Goal: Information Seeking & Learning: Compare options

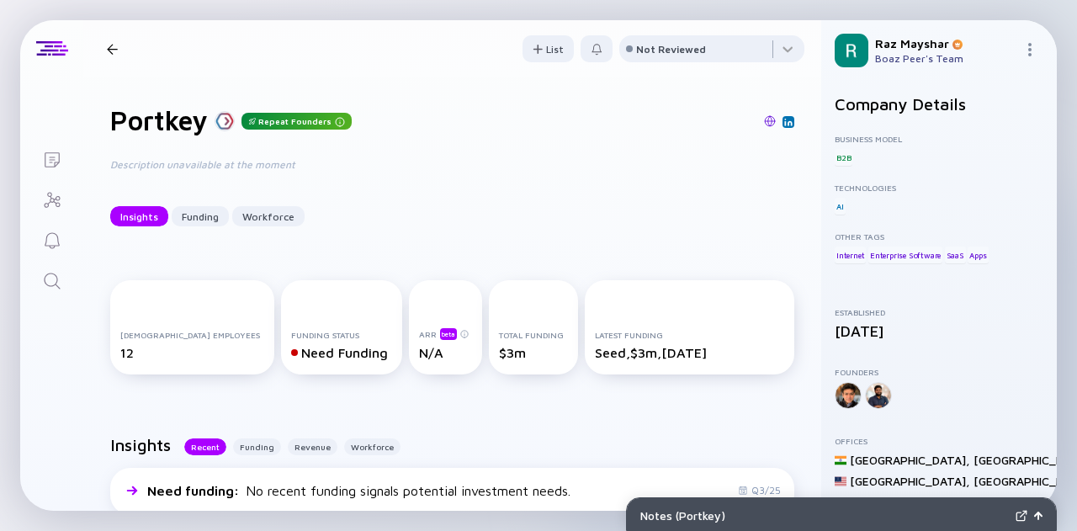
click at [52, 274] on icon "Search" at bounding box center [52, 281] width 16 height 16
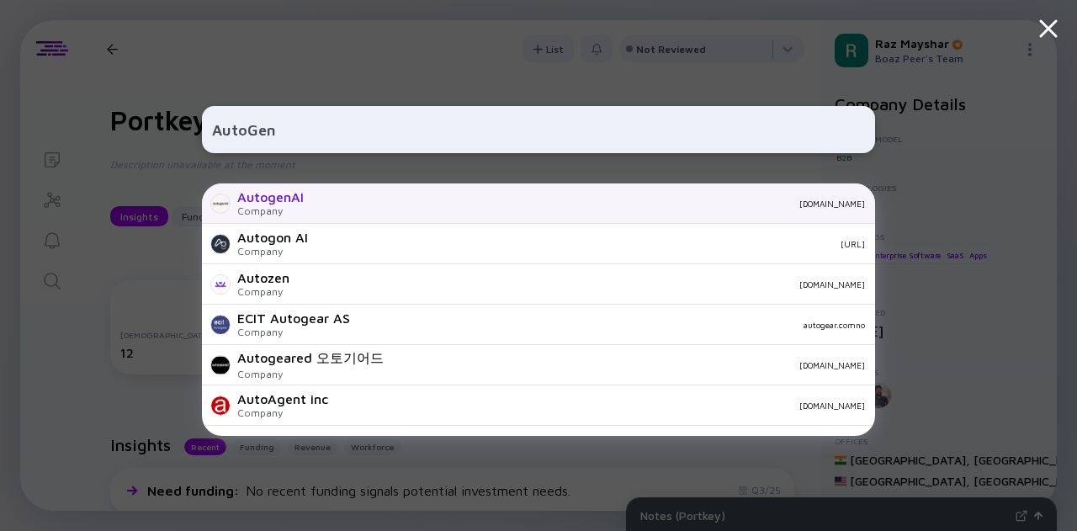
type input "AutoGen"
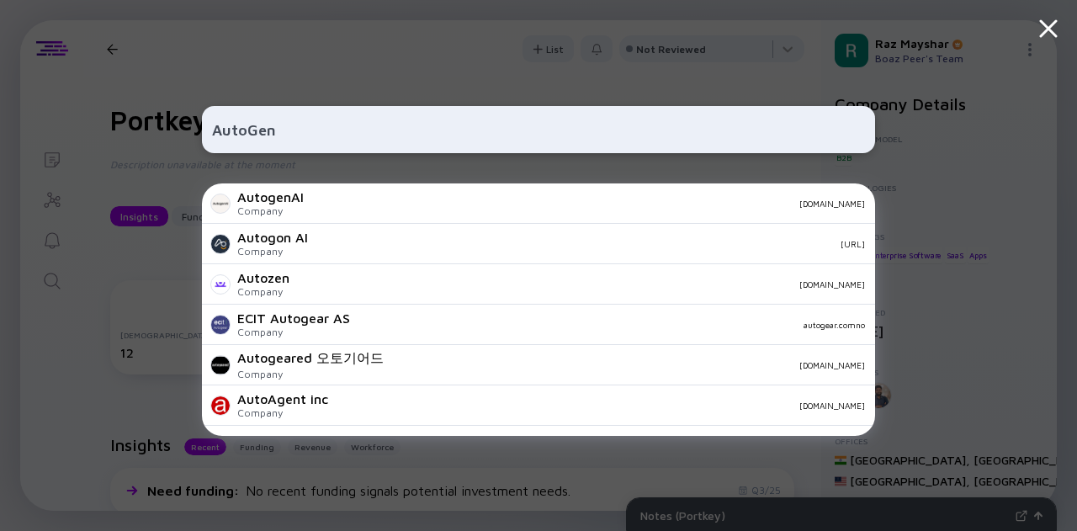
click at [278, 204] on div "AutogenAI" at bounding box center [270, 196] width 66 height 15
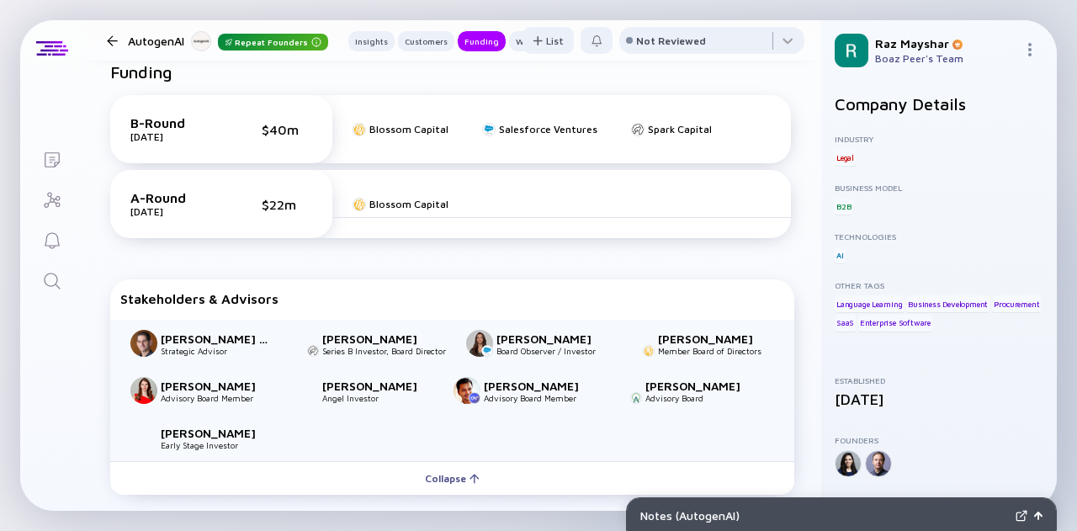
scroll to position [842, 0]
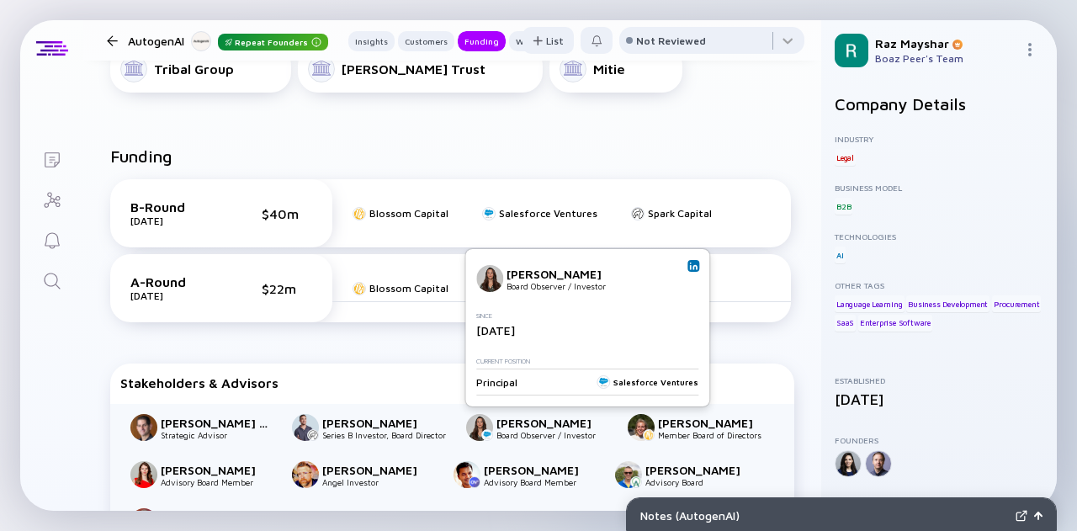
click at [698, 265] on link at bounding box center [694, 266] width 12 height 12
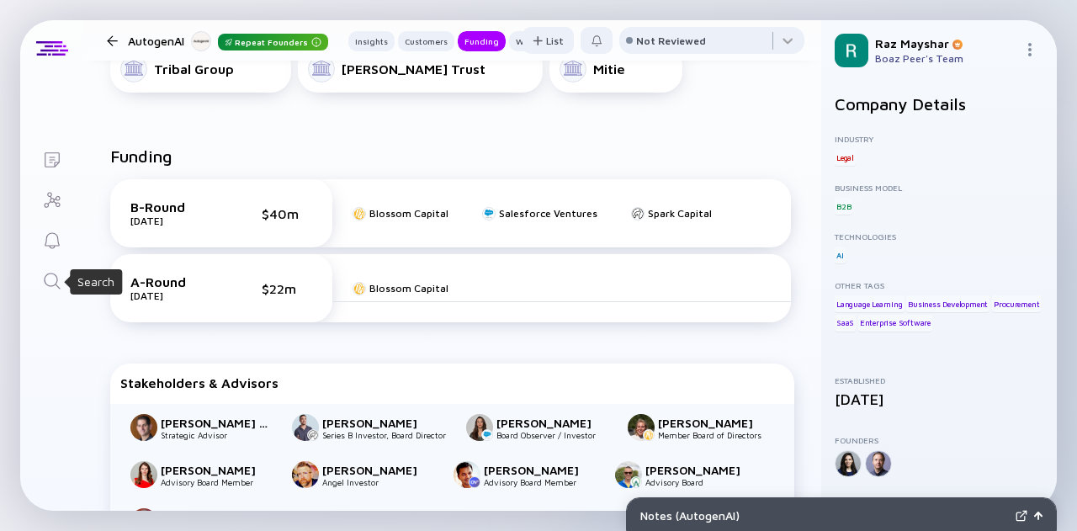
click at [52, 282] on icon "Search" at bounding box center [52, 281] width 20 height 20
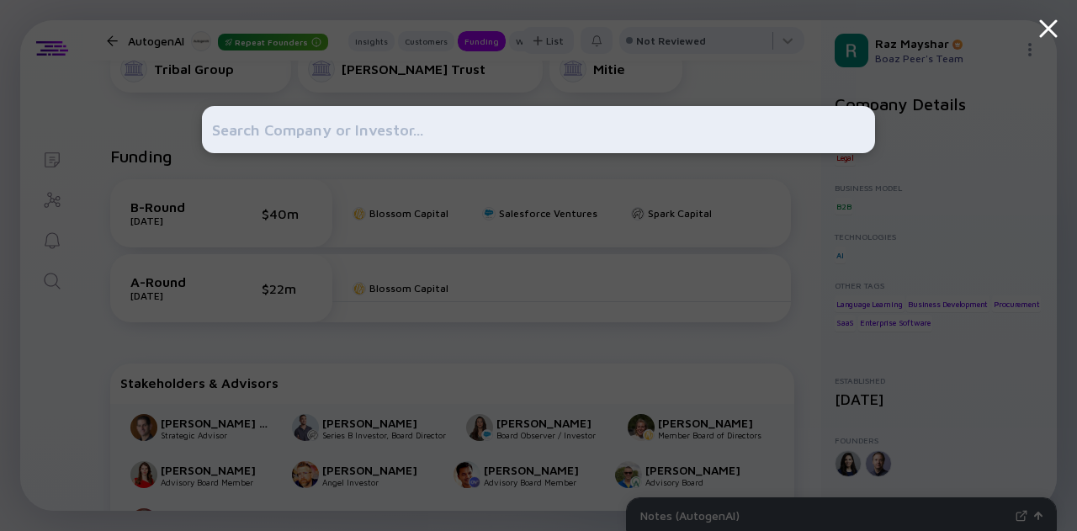
type input "CrewAI"
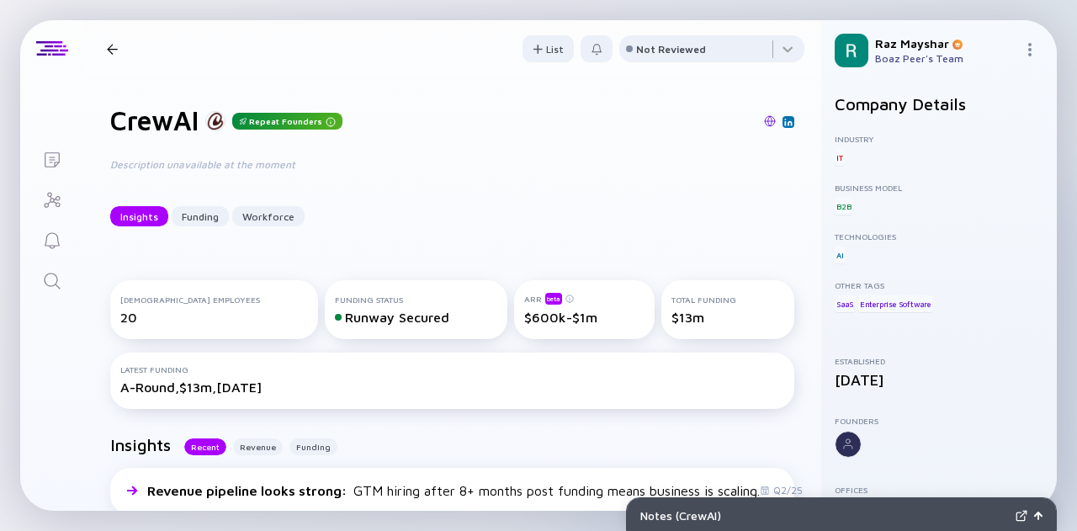
click at [784, 122] on img at bounding box center [788, 122] width 8 height 8
